Goal: Contribute content: Contribute content

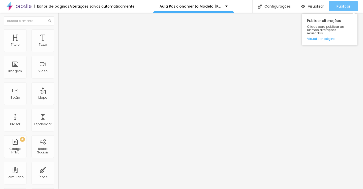
click at [332, 6] on button "Publicar" at bounding box center [343, 6] width 29 height 10
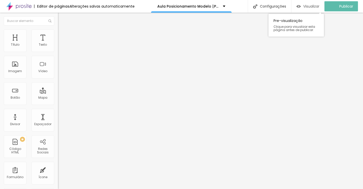
click at [318, 9] on div "Visualizar" at bounding box center [307, 6] width 23 height 10
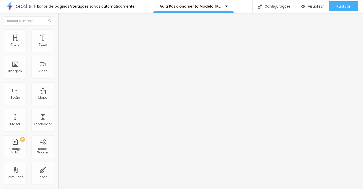
click at [58, 34] on li "Avançado" at bounding box center [87, 31] width 58 height 5
click at [62, 20] on img "button" at bounding box center [64, 18] width 4 height 4
click at [58, 20] on button "Editar Texto" at bounding box center [87, 19] width 58 height 12
type input "13"
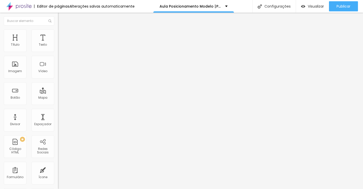
type input "17"
type input "22"
type input "28"
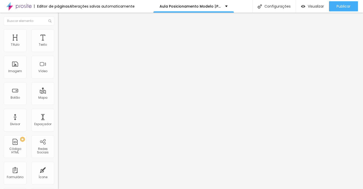
type input "28"
type input "31"
type input "33"
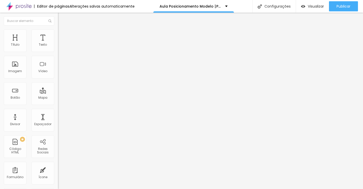
type input "35"
type input "37"
type input "39"
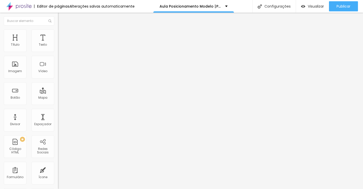
type input "39"
type input "41"
type input "43"
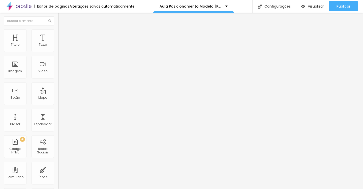
type input "46"
type input "48"
type input "50"
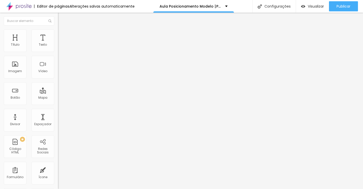
type input "50"
type input "52"
type input "53"
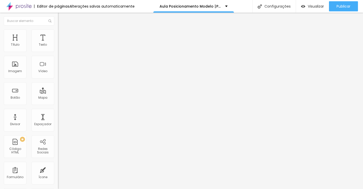
type input "55"
type input "56"
type input "57"
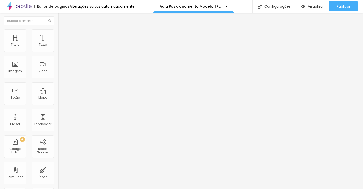
type input "57"
type input "60"
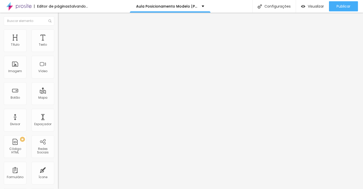
type input "62"
type input "64"
drag, startPoint x: 11, startPoint y: 49, endPoint x: 14, endPoint y: 49, distance: 3.0
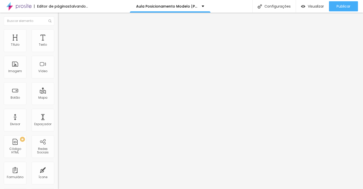
type input "64"
click at [58, 93] on input "range" at bounding box center [74, 95] width 32 height 4
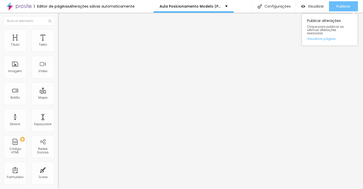
click at [347, 8] on span "Publicar" at bounding box center [343, 6] width 14 height 4
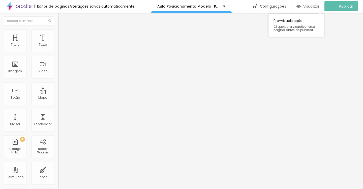
click at [315, 4] on span "Visualizar" at bounding box center [311, 6] width 16 height 4
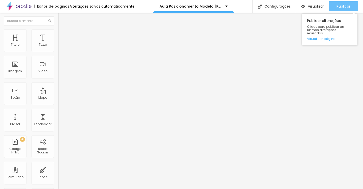
click at [342, 4] on span "Publicar" at bounding box center [343, 6] width 14 height 4
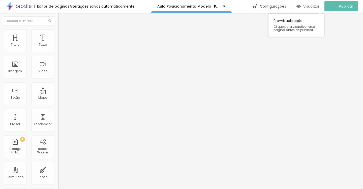
click at [317, 5] on span "Visualizar" at bounding box center [311, 6] width 16 height 4
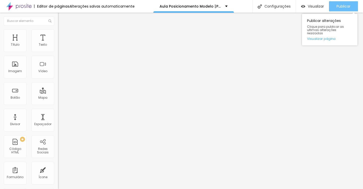
click at [354, 6] on button "Publicar" at bounding box center [343, 6] width 29 height 10
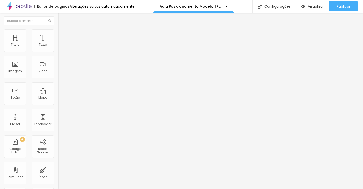
click at [60, 46] on icon "button" at bounding box center [61, 45] width 2 height 2
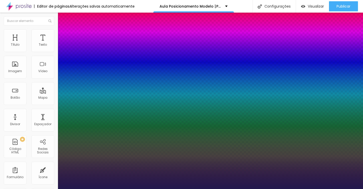
type input "1"
select select "PlayfairDisplay"
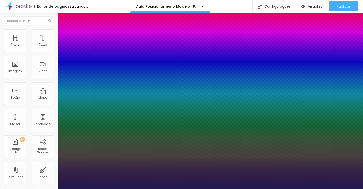
type input "1"
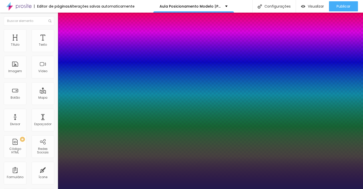
click at [179, 188] on div at bounding box center [181, 189] width 363 height 0
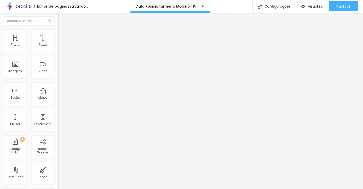
click at [60, 47] on icon "button" at bounding box center [61, 45] width 3 height 3
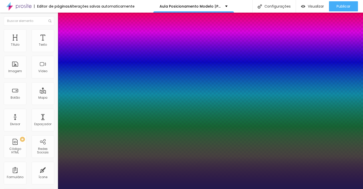
type input "1"
type input "17"
type input "1"
type input "28"
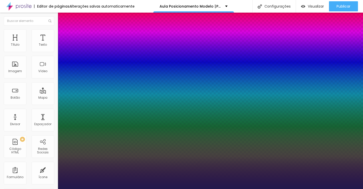
type input "28"
type input "1"
type input "29"
type input "1"
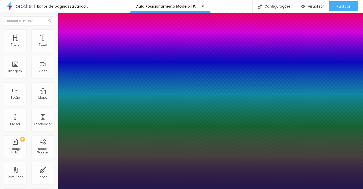
type input "30"
type input "1"
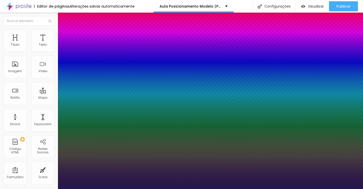
type input "31"
type input "1"
type input "32"
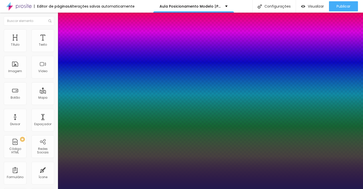
type input "1"
type input "33"
type input "1"
type input "34"
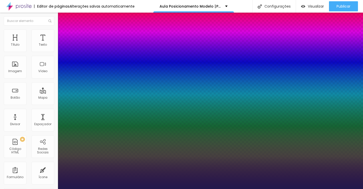
type input "34"
type input "1"
type input "35"
type input "1"
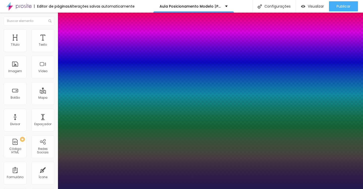
drag, startPoint x: 68, startPoint y: 85, endPoint x: 75, endPoint y: 85, distance: 7.3
type input "35"
click at [172, 188] on div at bounding box center [181, 189] width 363 height 0
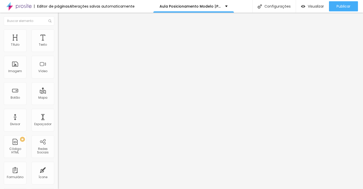
click at [58, 48] on button "button" at bounding box center [61, 45] width 7 height 5
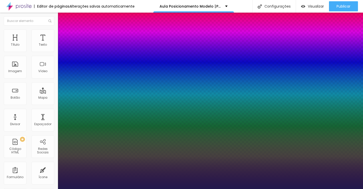
type input "1"
type input "17"
type input "1"
type input "18"
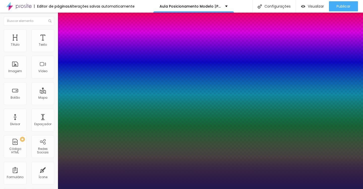
type input "18"
type input "1"
type input "19"
type input "1"
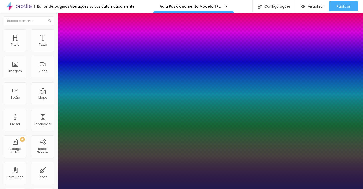
type input "20"
type input "1"
type input "20"
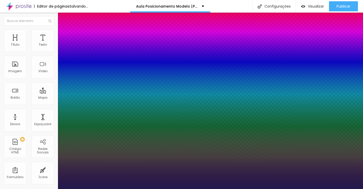
type input "1"
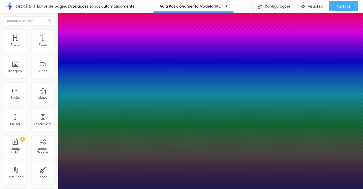
select select "Lora"
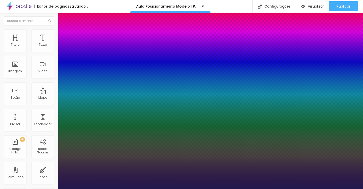
type input "1"
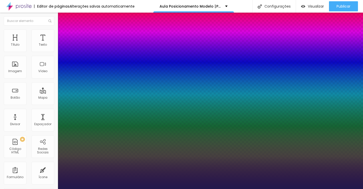
click at [173, 188] on div at bounding box center [181, 189] width 363 height 0
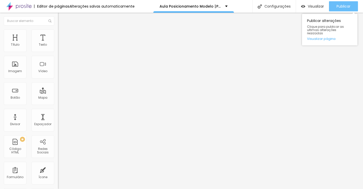
click at [341, 6] on span "Publicar" at bounding box center [343, 6] width 14 height 4
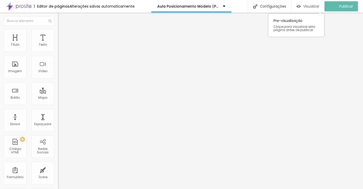
click at [316, 3] on div "Visualizar" at bounding box center [307, 6] width 23 height 10
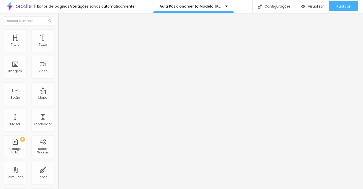
click at [58, 48] on button "button" at bounding box center [61, 45] width 7 height 5
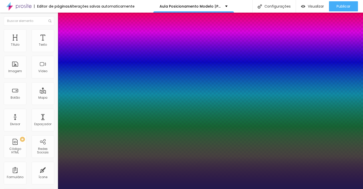
type input "1"
click at [189, 188] on div at bounding box center [181, 189] width 363 height 0
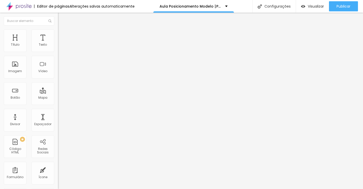
click at [62, 45] on icon "button" at bounding box center [62, 44] width 1 height 1
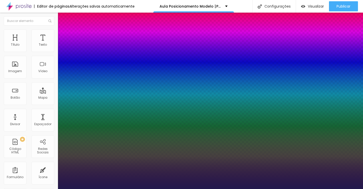
type input "1"
type input "23"
type input "1"
type input "24"
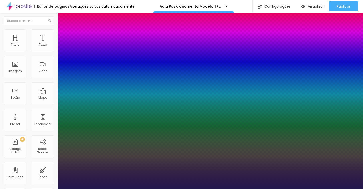
type input "24"
type input "1"
type input "25"
type input "1"
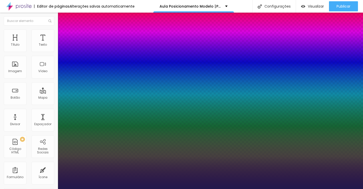
type input "26"
type input "1"
type input "25"
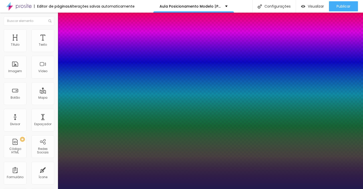
type input "1"
type input "25"
click at [151, 188] on div at bounding box center [181, 189] width 363 height 0
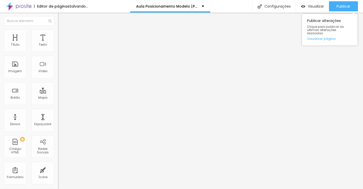
click at [340, 0] on div "Publicar Publicar alterações Clique para publicar as ultimas alterações reaizad…" at bounding box center [343, 6] width 29 height 13
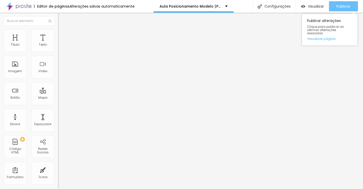
click at [339, 5] on span "Publicar" at bounding box center [343, 6] width 14 height 4
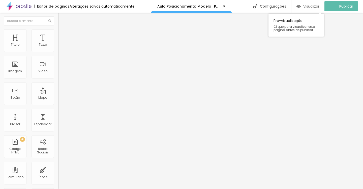
click at [319, 8] on span "Visualizar" at bounding box center [311, 6] width 16 height 4
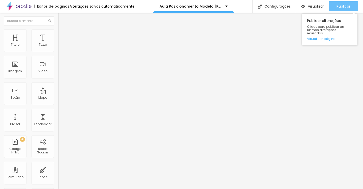
click at [336, 8] on span "Publicar" at bounding box center [343, 6] width 14 height 4
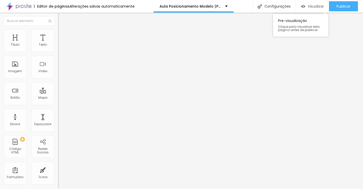
click at [316, 9] on div "Visualizar" at bounding box center [312, 6] width 23 height 10
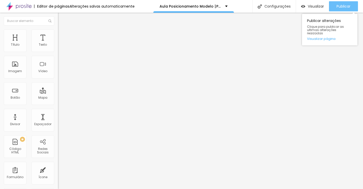
click at [346, 6] on span "Publicar" at bounding box center [343, 6] width 14 height 4
click at [338, 8] on span "Publicar" at bounding box center [343, 6] width 14 height 4
click at [341, 4] on span "Publicar" at bounding box center [343, 6] width 14 height 4
click at [337, 3] on div "Publicar" at bounding box center [343, 6] width 14 height 10
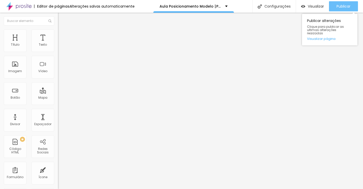
click at [344, 7] on span "Publicar" at bounding box center [343, 6] width 14 height 4
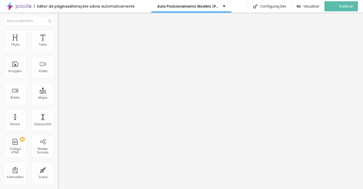
click at [62, 18] on img "button" at bounding box center [64, 18] width 4 height 4
click at [19, 7] on img at bounding box center [18, 6] width 25 height 13
